Goal: Task Accomplishment & Management: Complete application form

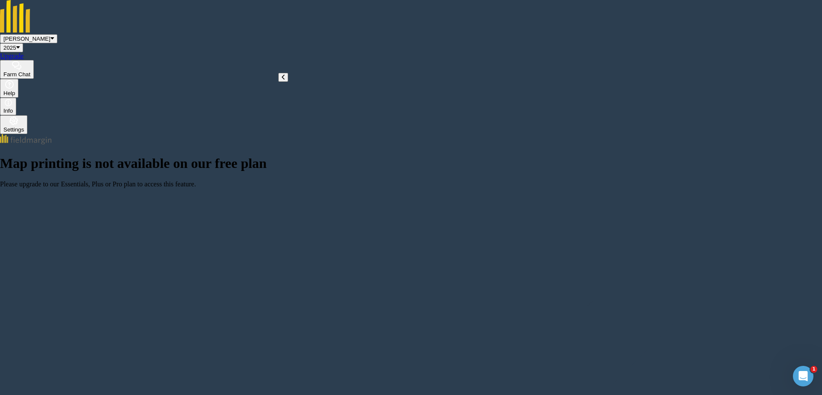
type input "25"
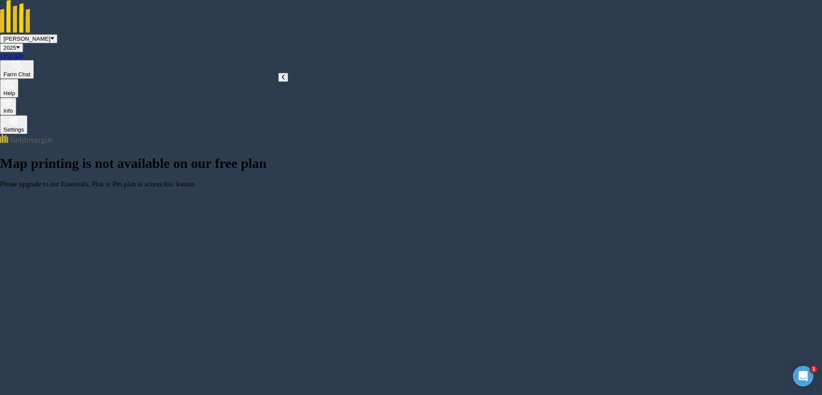
type input "26"
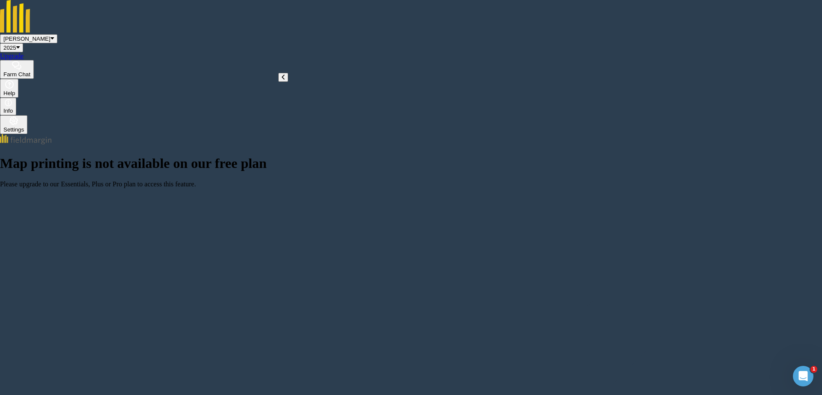
type input "27"
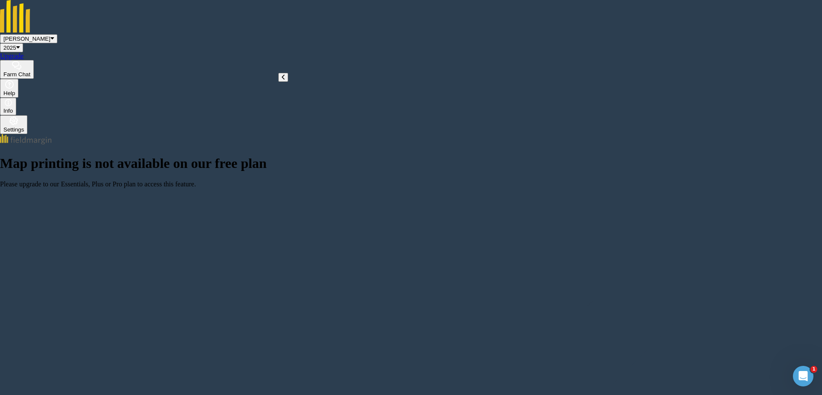
type input "28"
